Goal: Task Accomplishment & Management: Manage account settings

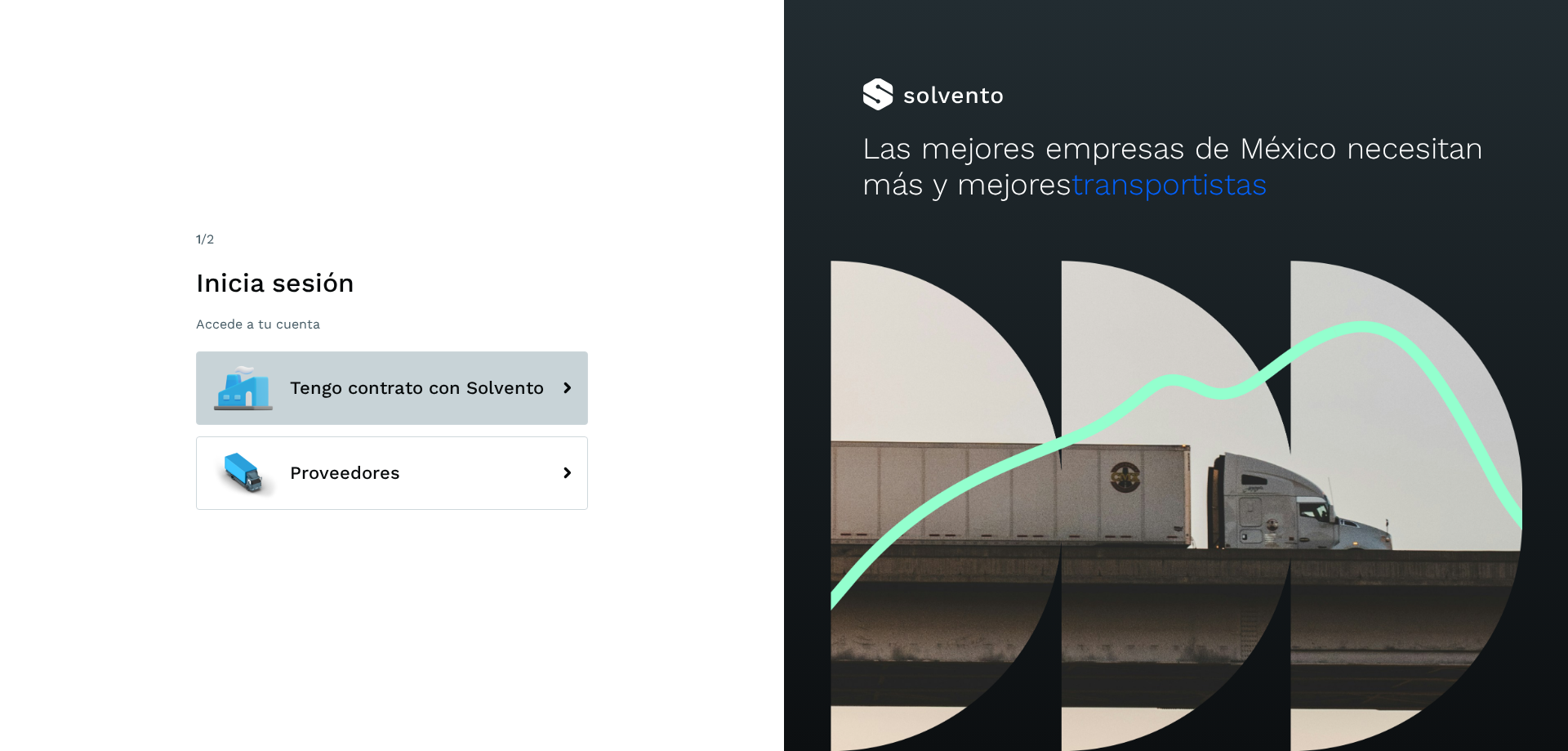
click at [368, 388] on span "Tengo contrato con Solvento" at bounding box center [416, 388] width 254 height 19
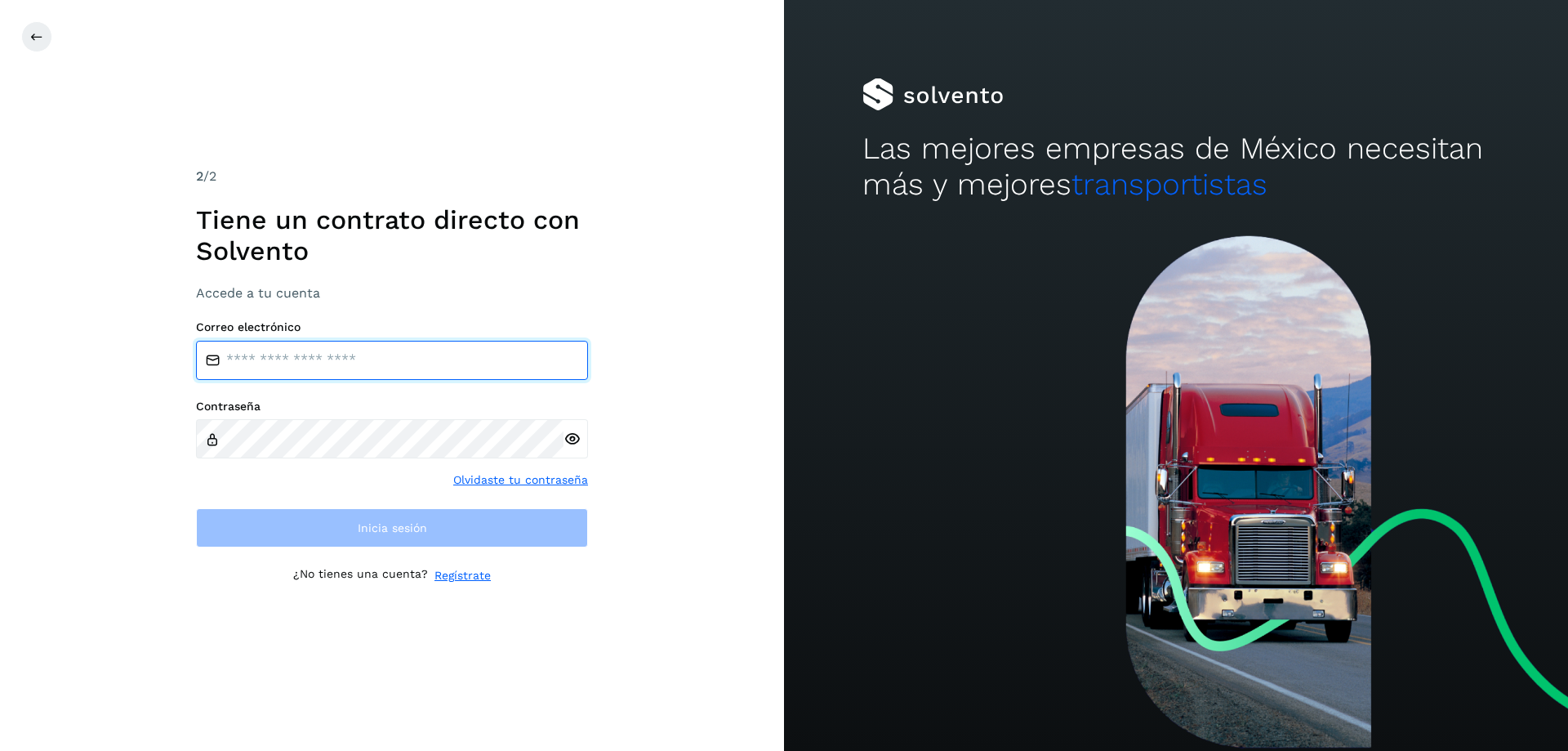
type input "**********"
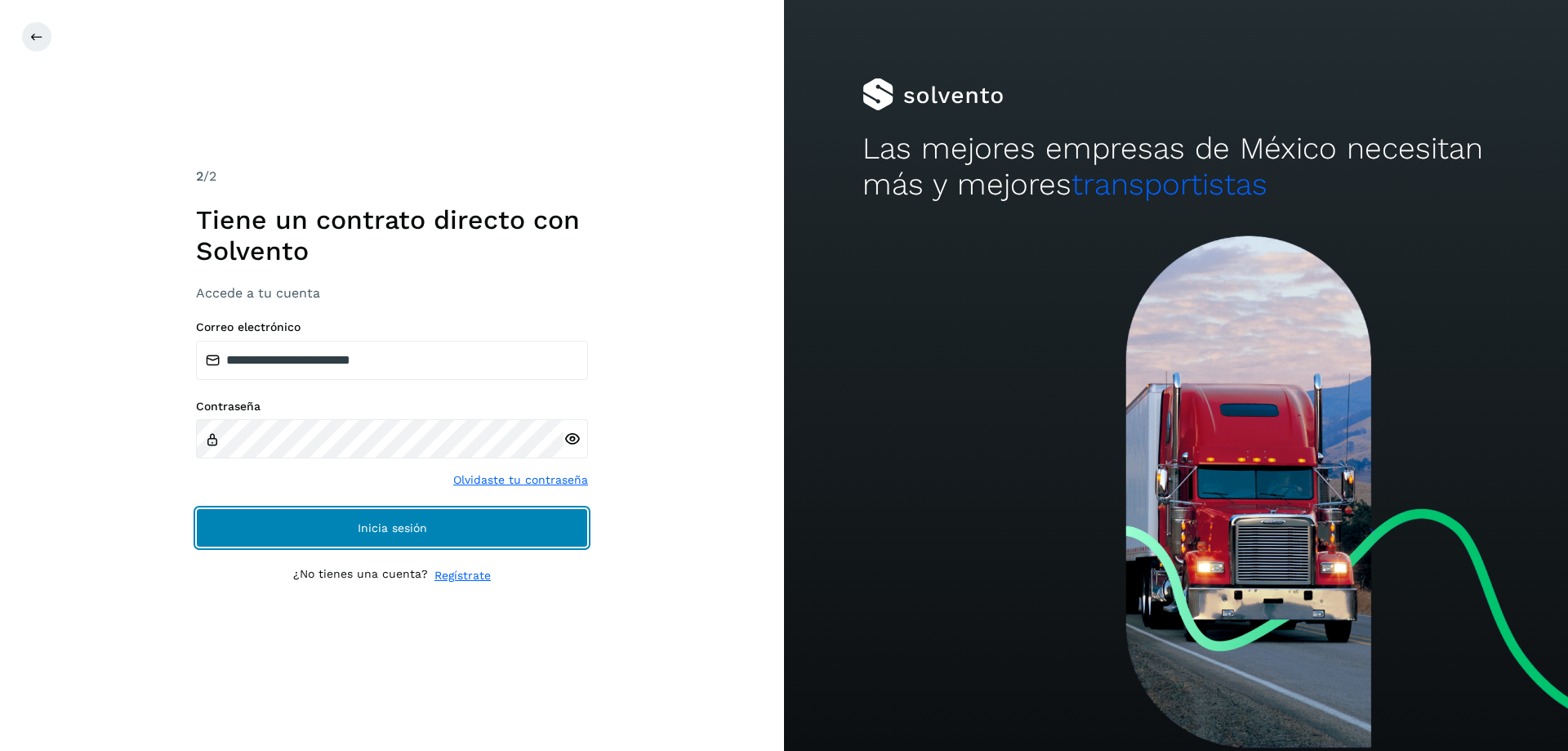
click at [380, 529] on span "Inicia sesión" at bounding box center [393, 528] width 69 height 12
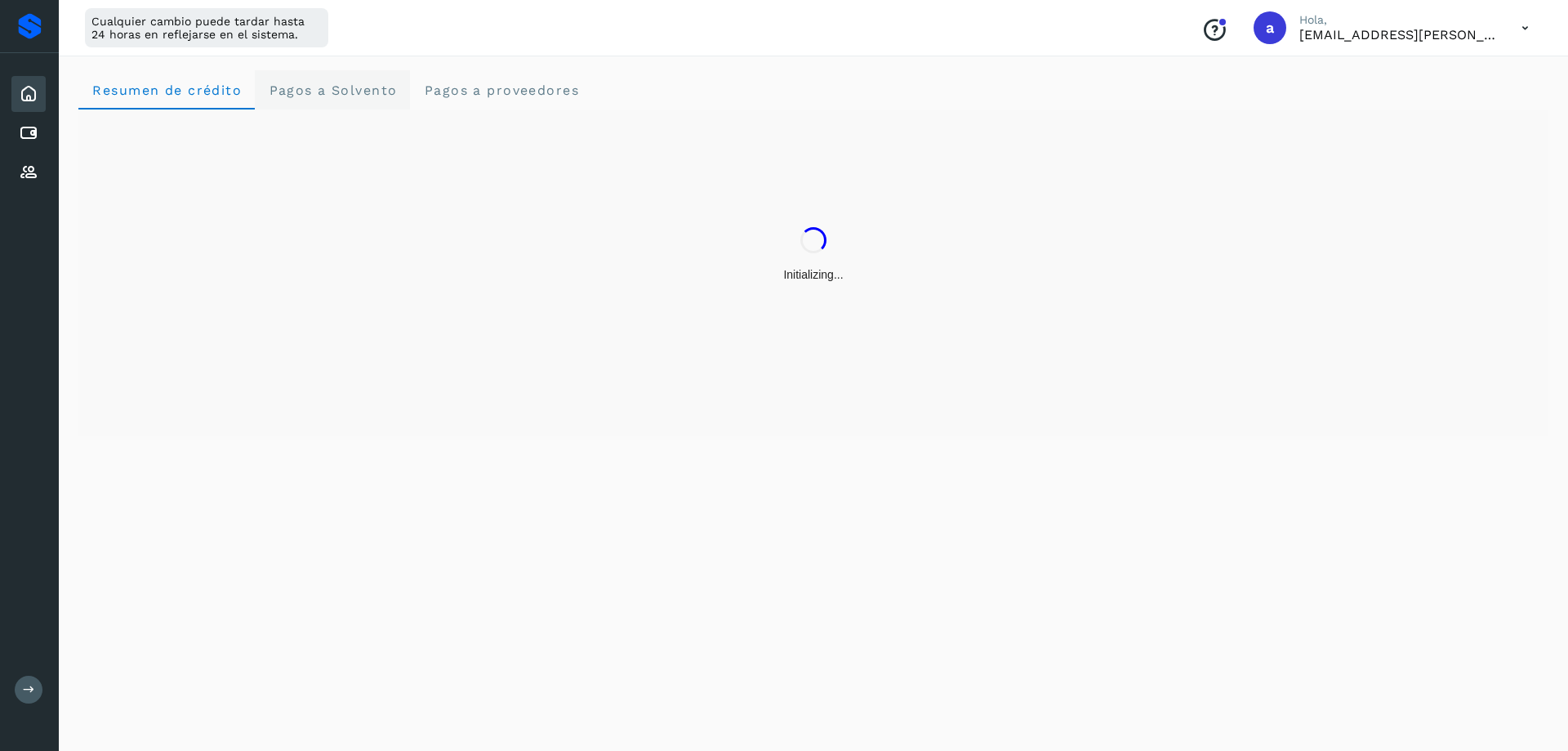
click at [319, 98] on Solvento "Pagos a Solvento" at bounding box center [332, 90] width 155 height 40
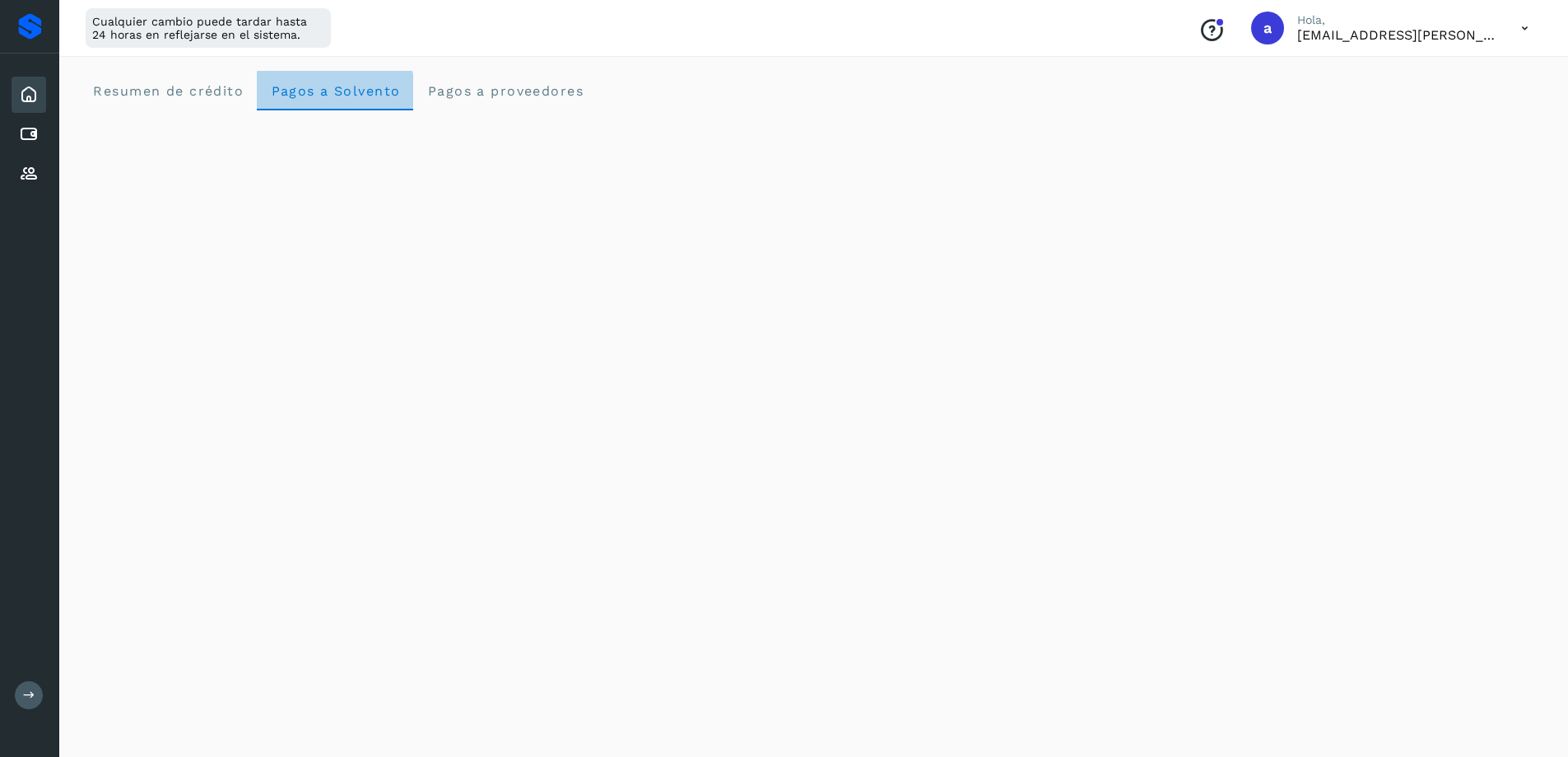
click at [335, 93] on span "Pagos a Solvento" at bounding box center [336, 90] width 130 height 16
click at [513, 95] on span "Pagos a proveedores" at bounding box center [505, 90] width 158 height 16
